Goal: Task Accomplishment & Management: Use online tool/utility

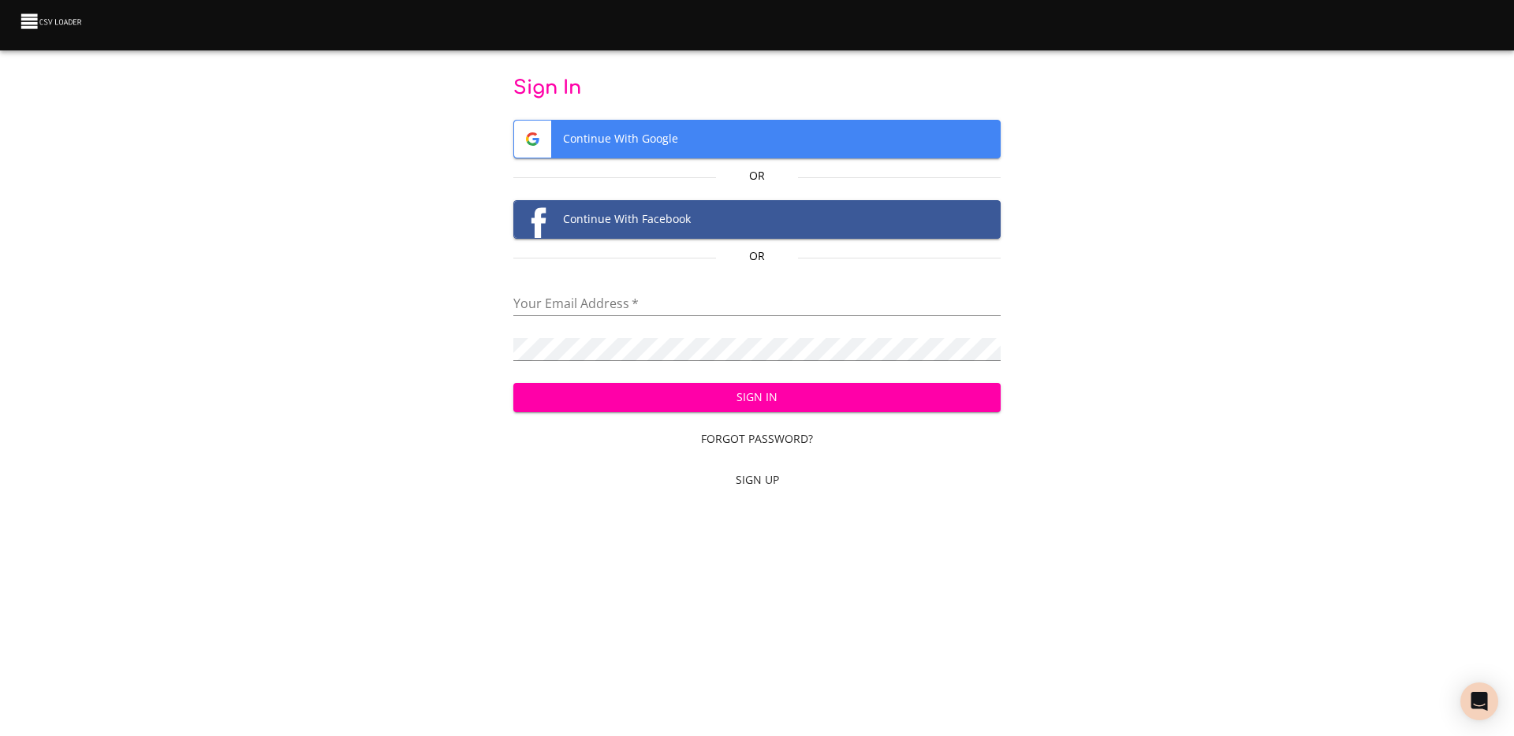
click at [720, 147] on span "Continue With Google" at bounding box center [757, 139] width 486 height 37
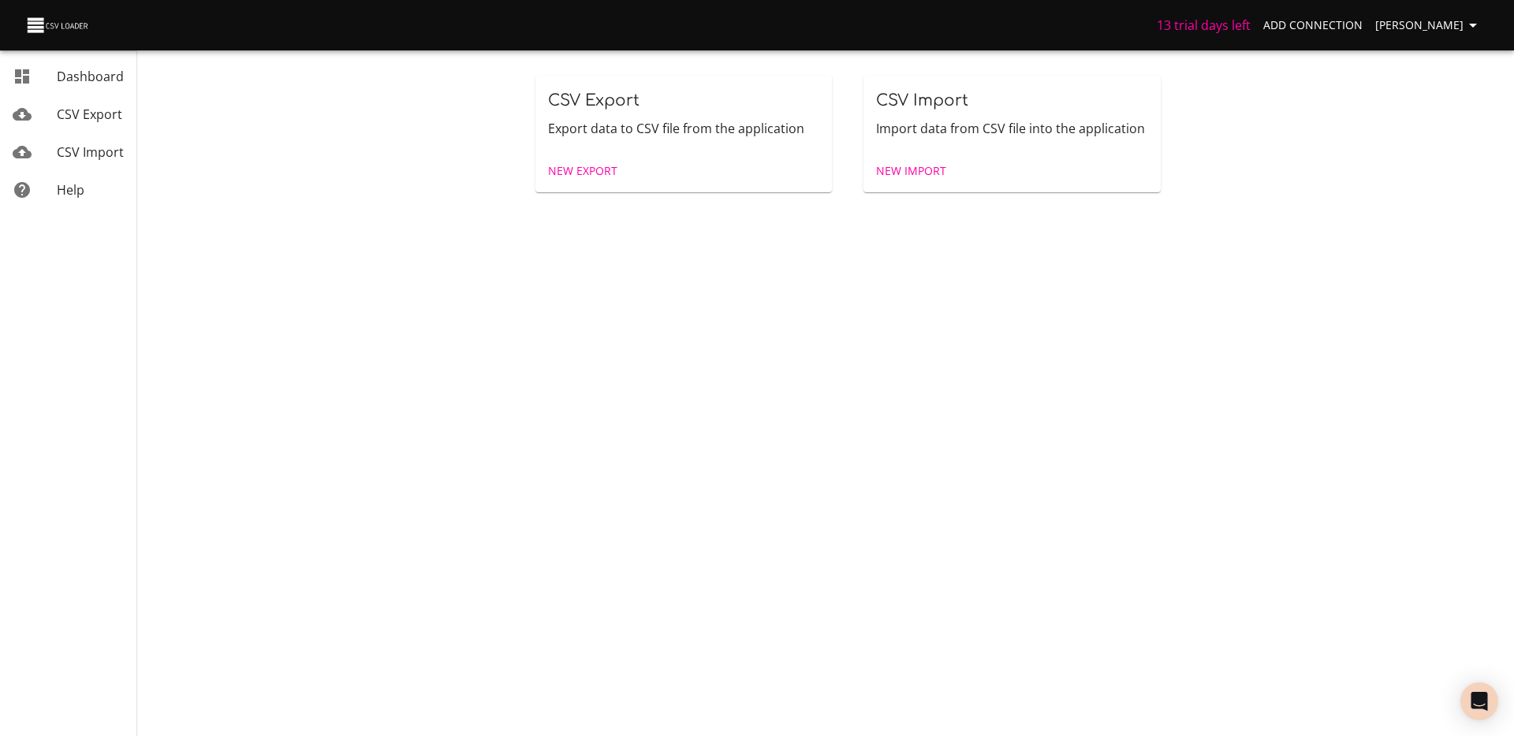
click at [278, 252] on body "13 trial days left Add Connection [PERSON_NAME] Dashboard CSV Export CSV Import…" at bounding box center [757, 368] width 1514 height 736
click at [84, 74] on span "Dashboard" at bounding box center [90, 76] width 67 height 17
click at [587, 173] on span "New Export" at bounding box center [582, 172] width 69 height 20
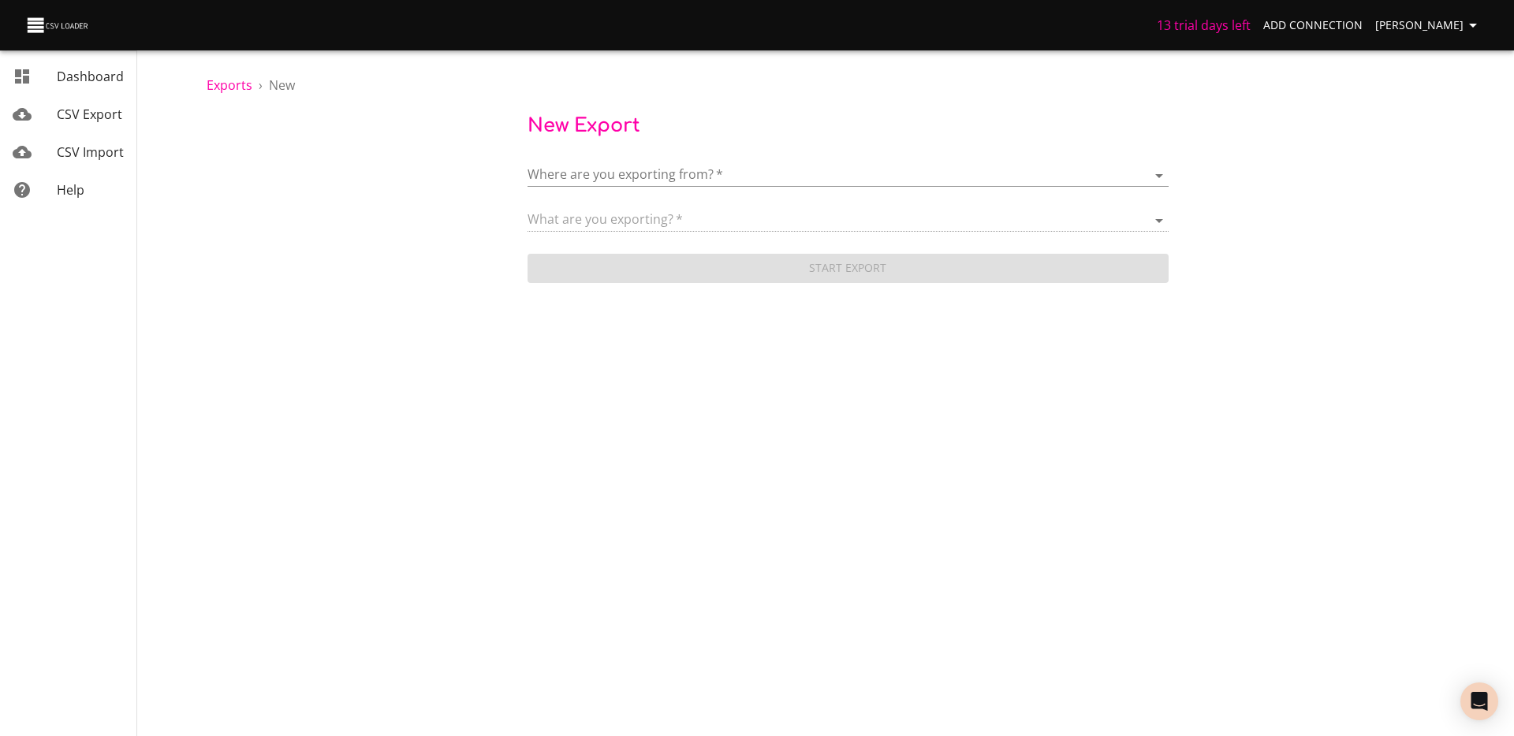
click at [639, 180] on body "13 trial days left Add Connection [PERSON_NAME] Dashboard CSV Export CSV Import…" at bounding box center [757, 368] width 1514 height 736
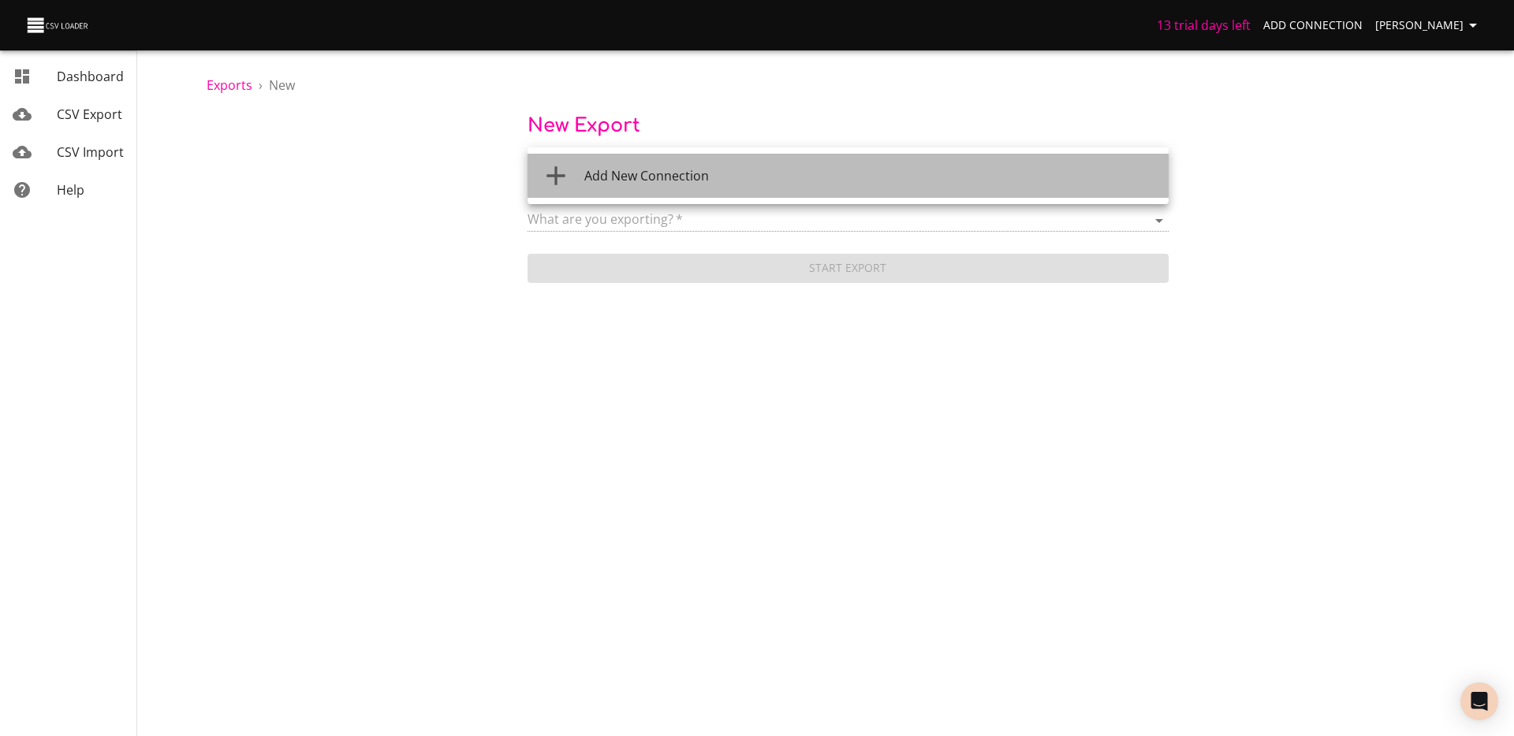
click at [637, 186] on li "Add New Connection" at bounding box center [847, 176] width 641 height 44
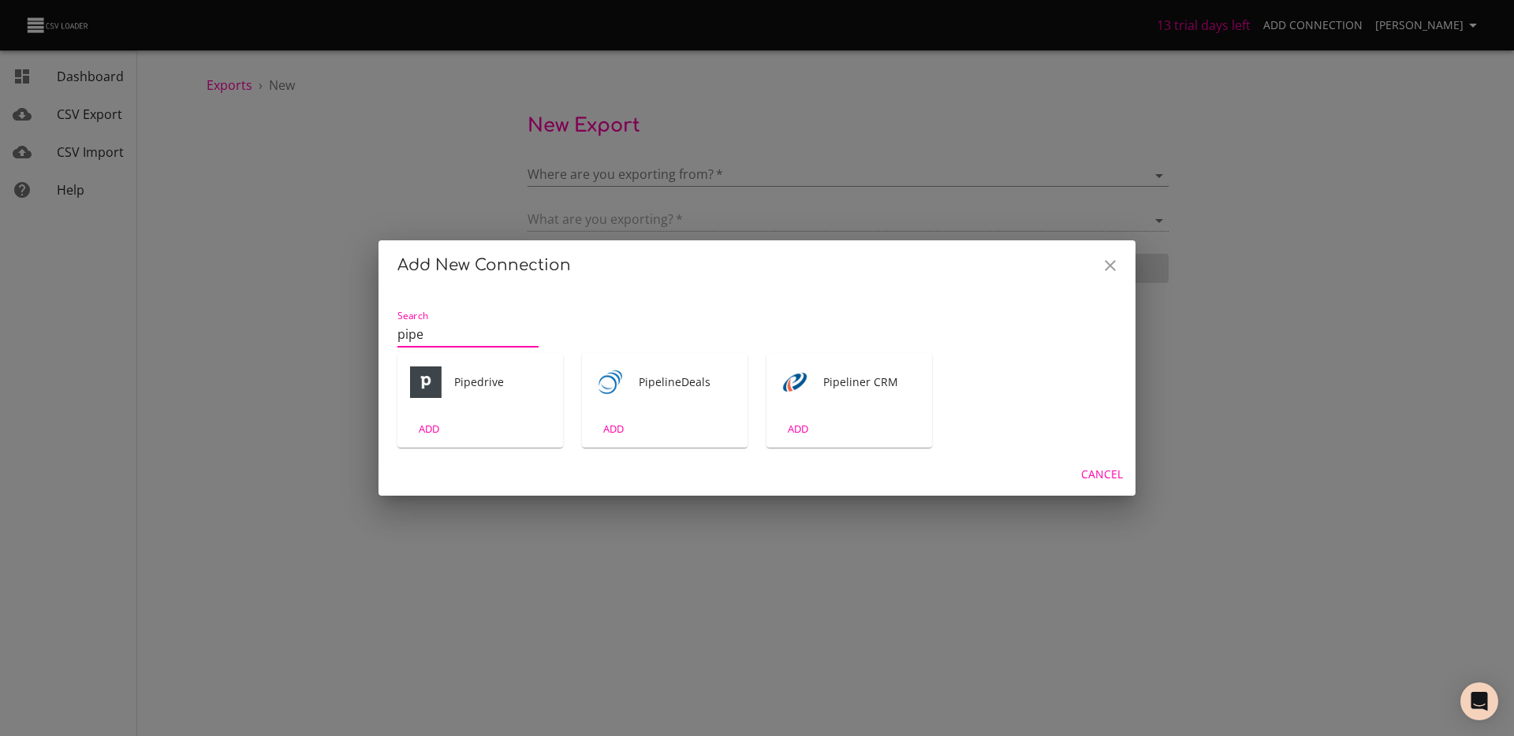
type input "pipe"
click at [501, 401] on div "Pipedrive" at bounding box center [480, 382] width 166 height 57
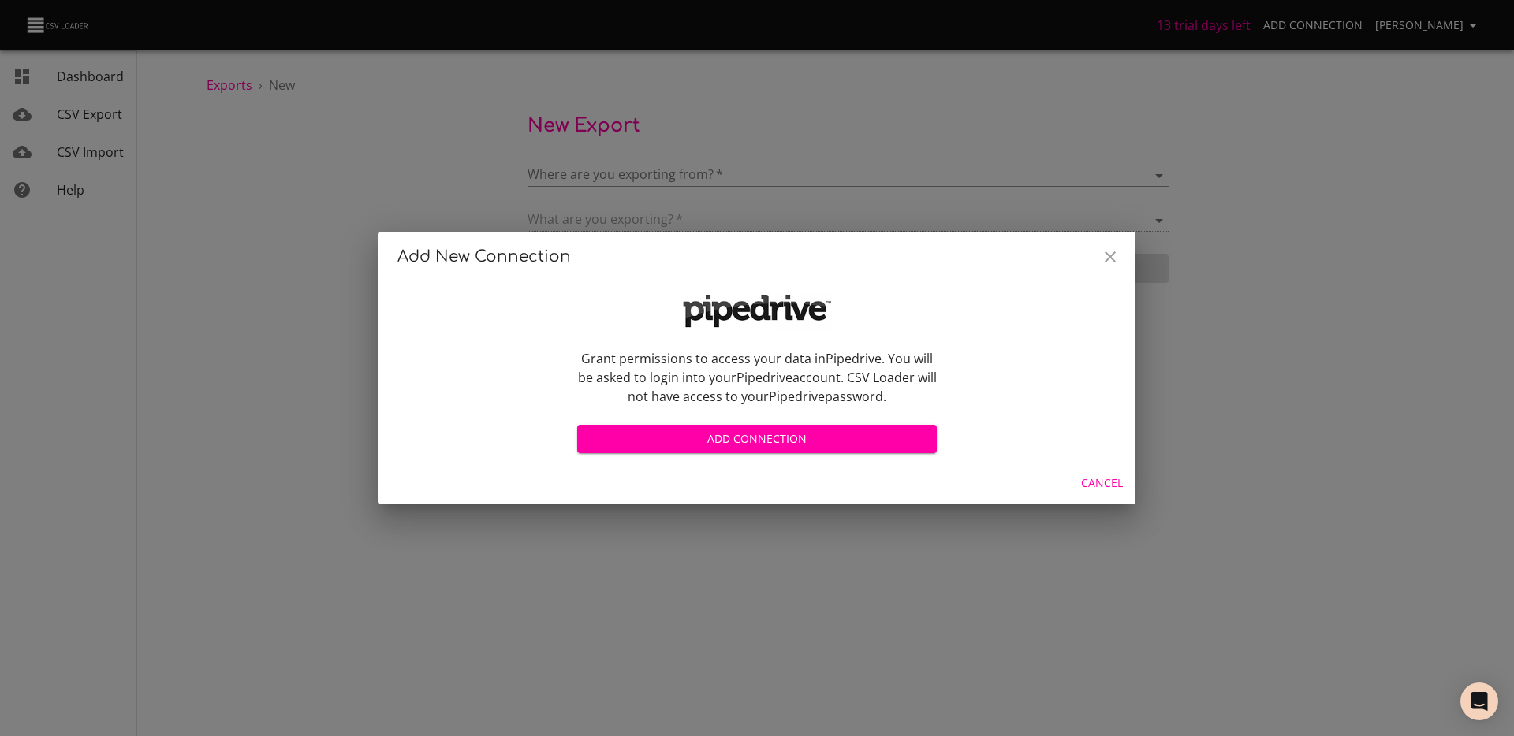
click at [733, 430] on span "Add Connection" at bounding box center [757, 440] width 334 height 20
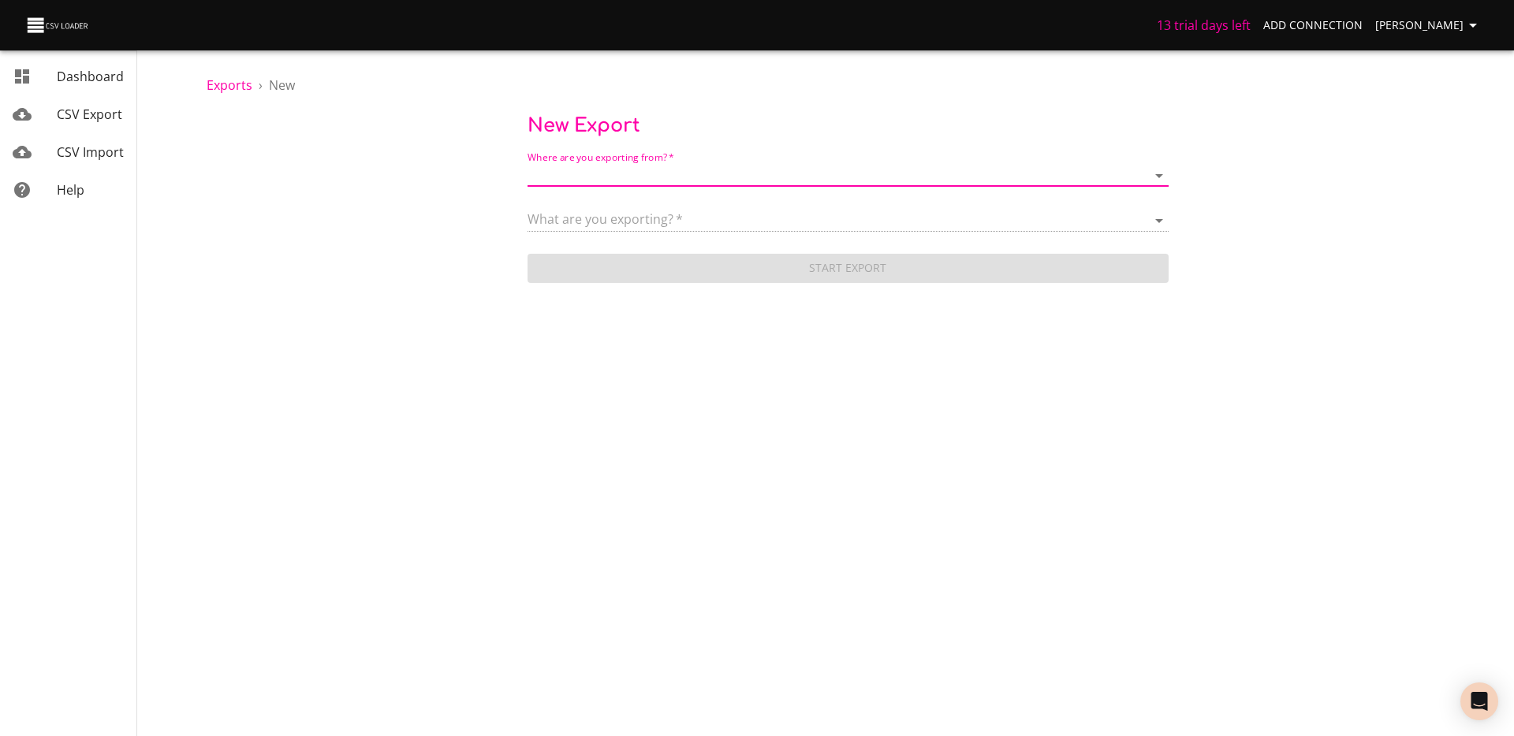
click at [595, 170] on body "13 trial days left Add Connection [PERSON_NAME] Dashboard CSV Export CSV Import…" at bounding box center [757, 368] width 1514 height 736
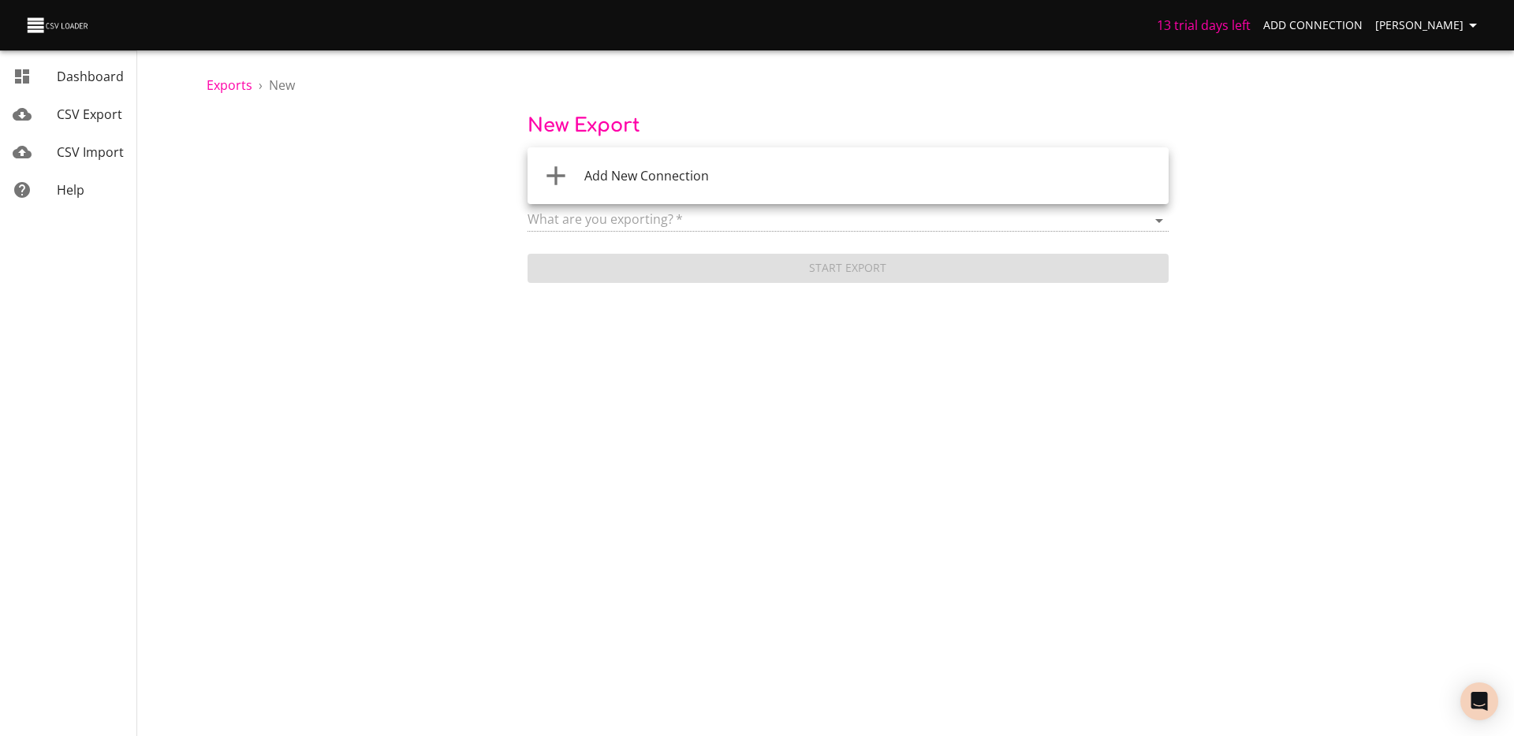
click at [408, 163] on div at bounding box center [757, 368] width 1514 height 736
